Goal: Transaction & Acquisition: Purchase product/service

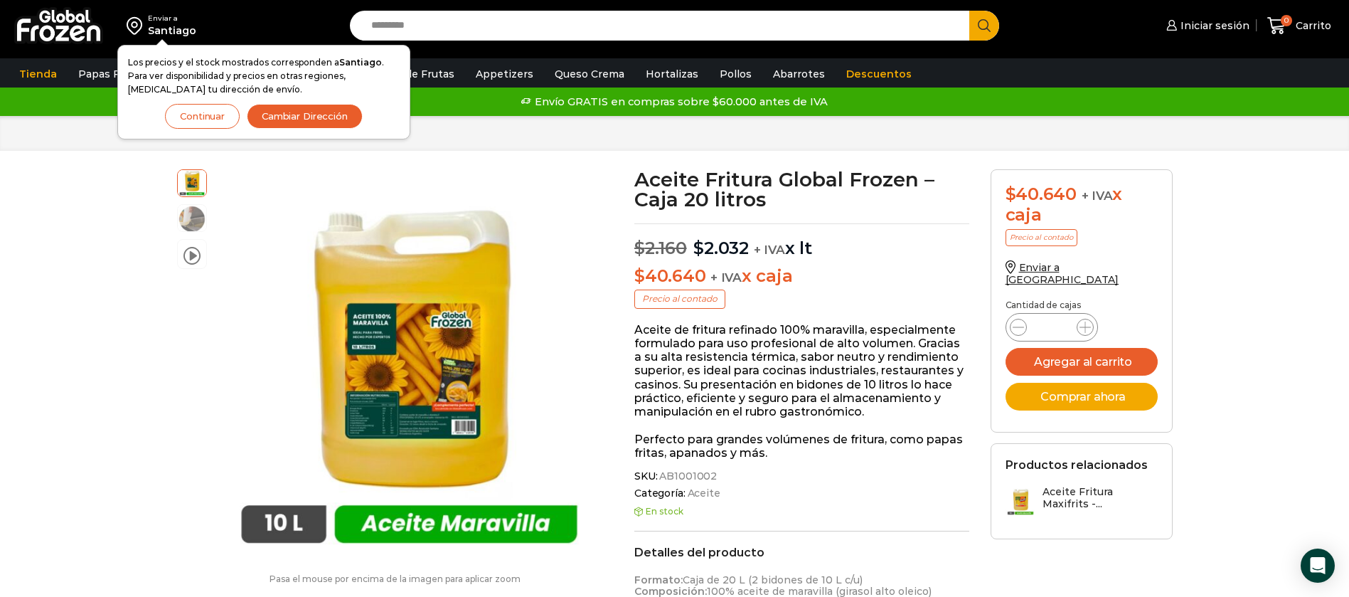
click at [206, 119] on button "Continuar" at bounding box center [202, 116] width 75 height 25
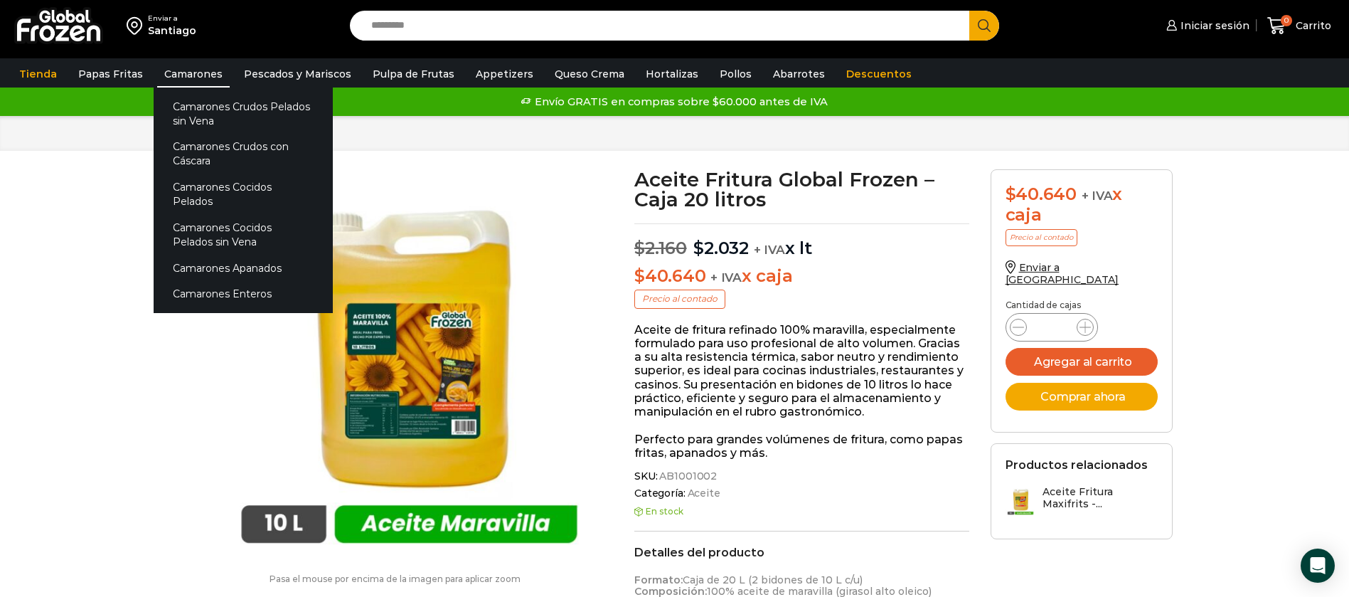
click at [209, 72] on link "Camarones" at bounding box center [193, 73] width 73 height 27
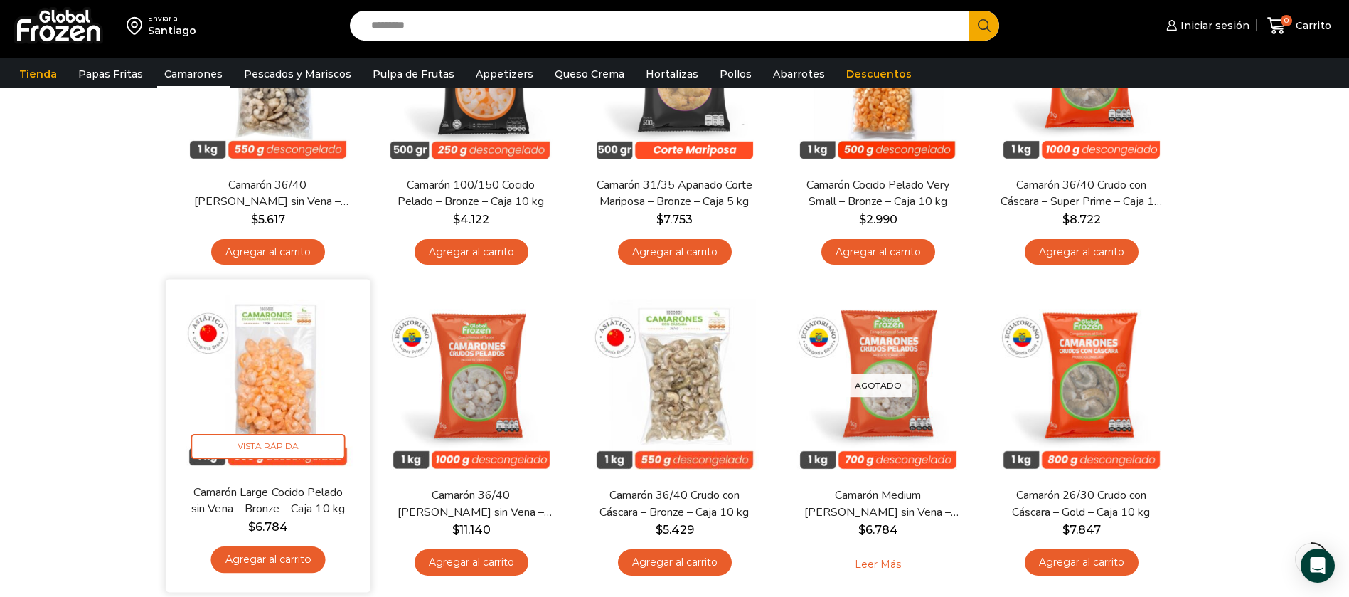
scroll to position [107, 0]
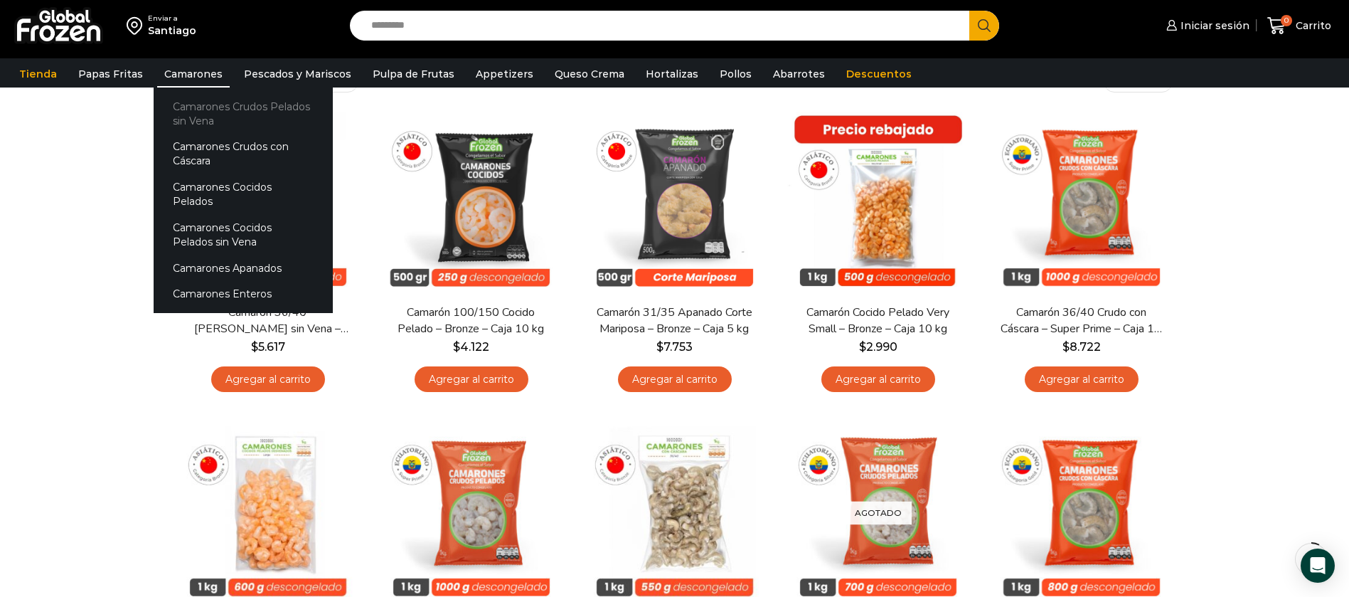
click at [207, 109] on link "Camarones Crudos Pelados sin Vena" at bounding box center [243, 113] width 179 height 41
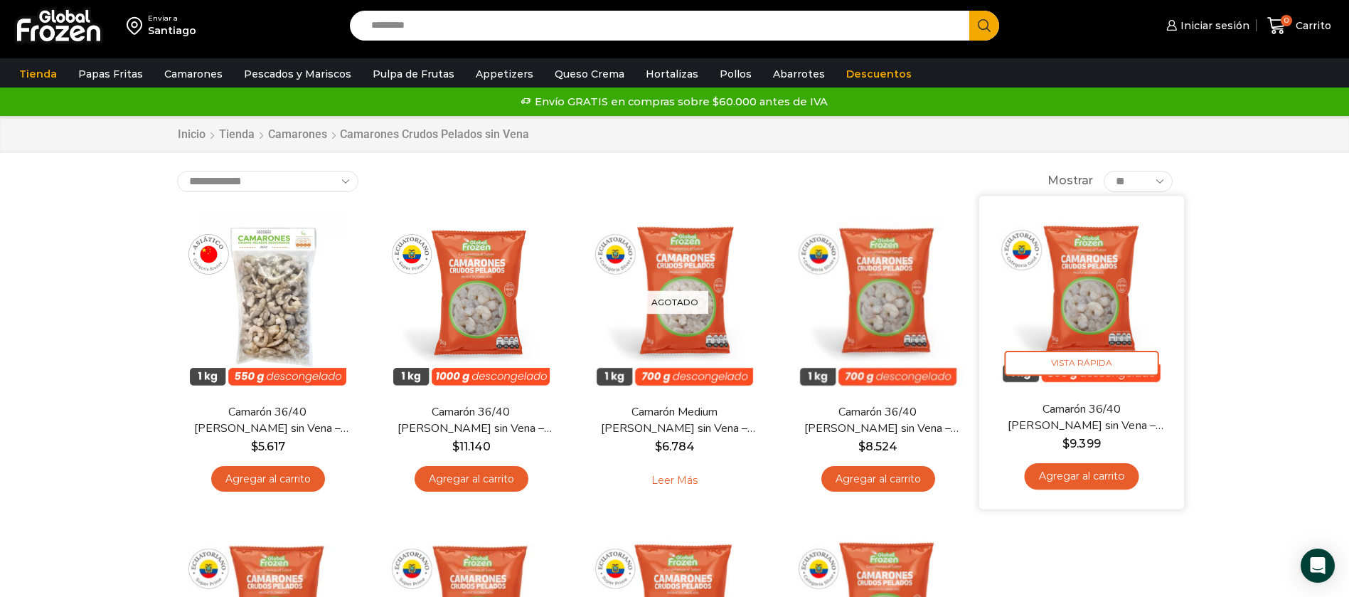
click at [1102, 272] on img at bounding box center [1081, 297] width 183 height 183
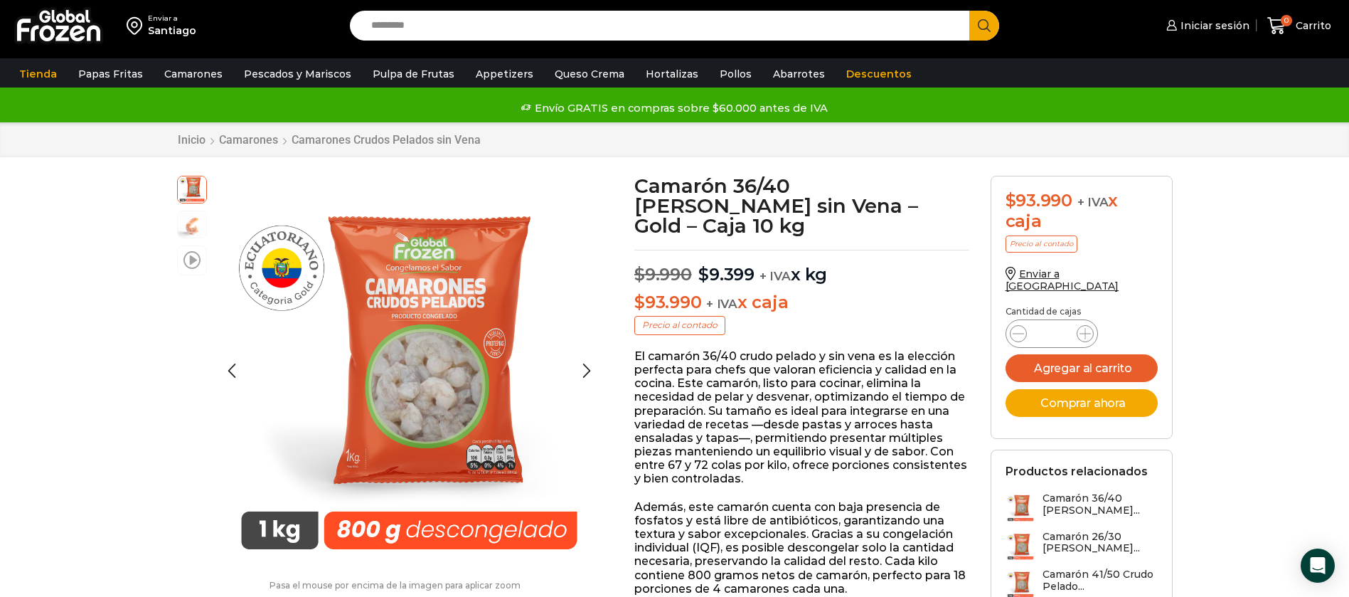
click at [184, 257] on span at bounding box center [191, 259] width 17 height 19
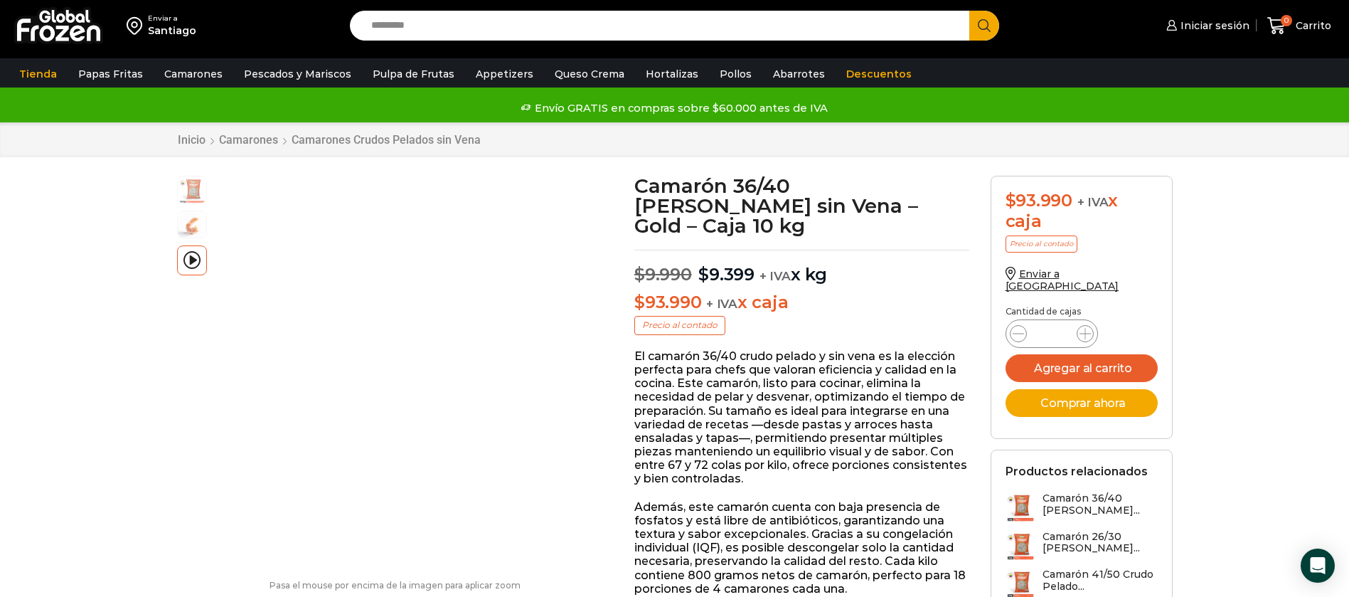
drag, startPoint x: 836, startPoint y: 257, endPoint x: 637, endPoint y: 188, distance: 211.0
copy div "Camarón 36/40 Crudo Pelado sin Vena – Gold – Caja 10 kg $ 9.990 Original price …"
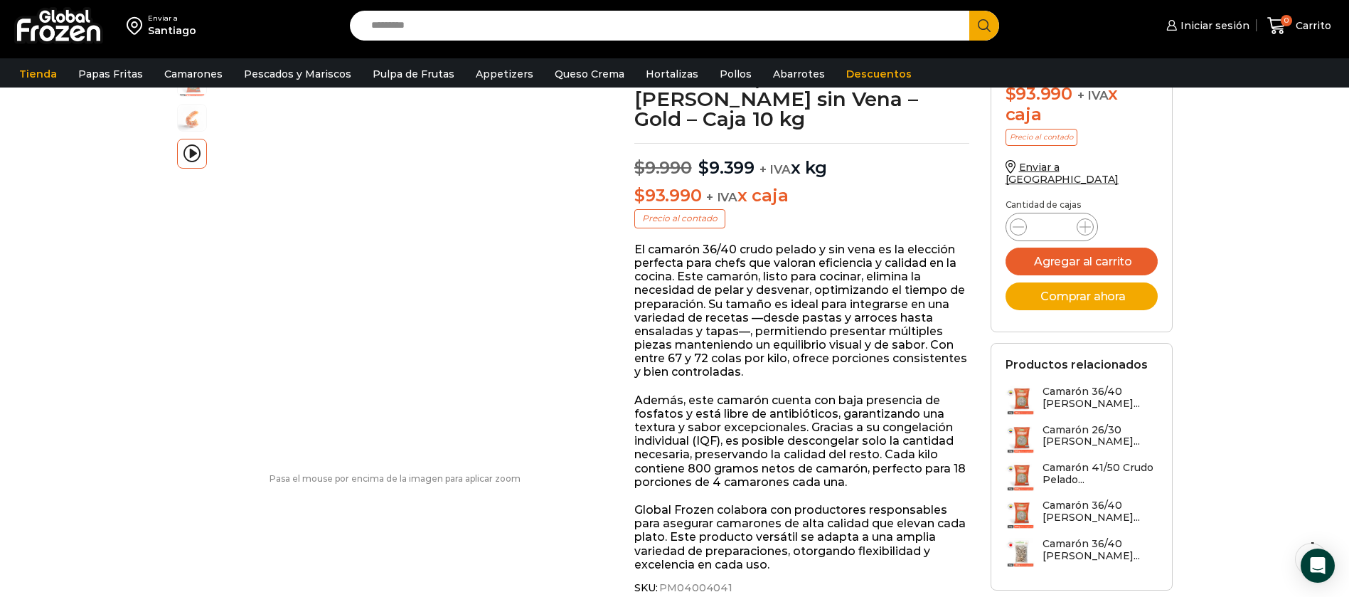
scroll to position [1, 0]
